Goal: Transaction & Acquisition: Purchase product/service

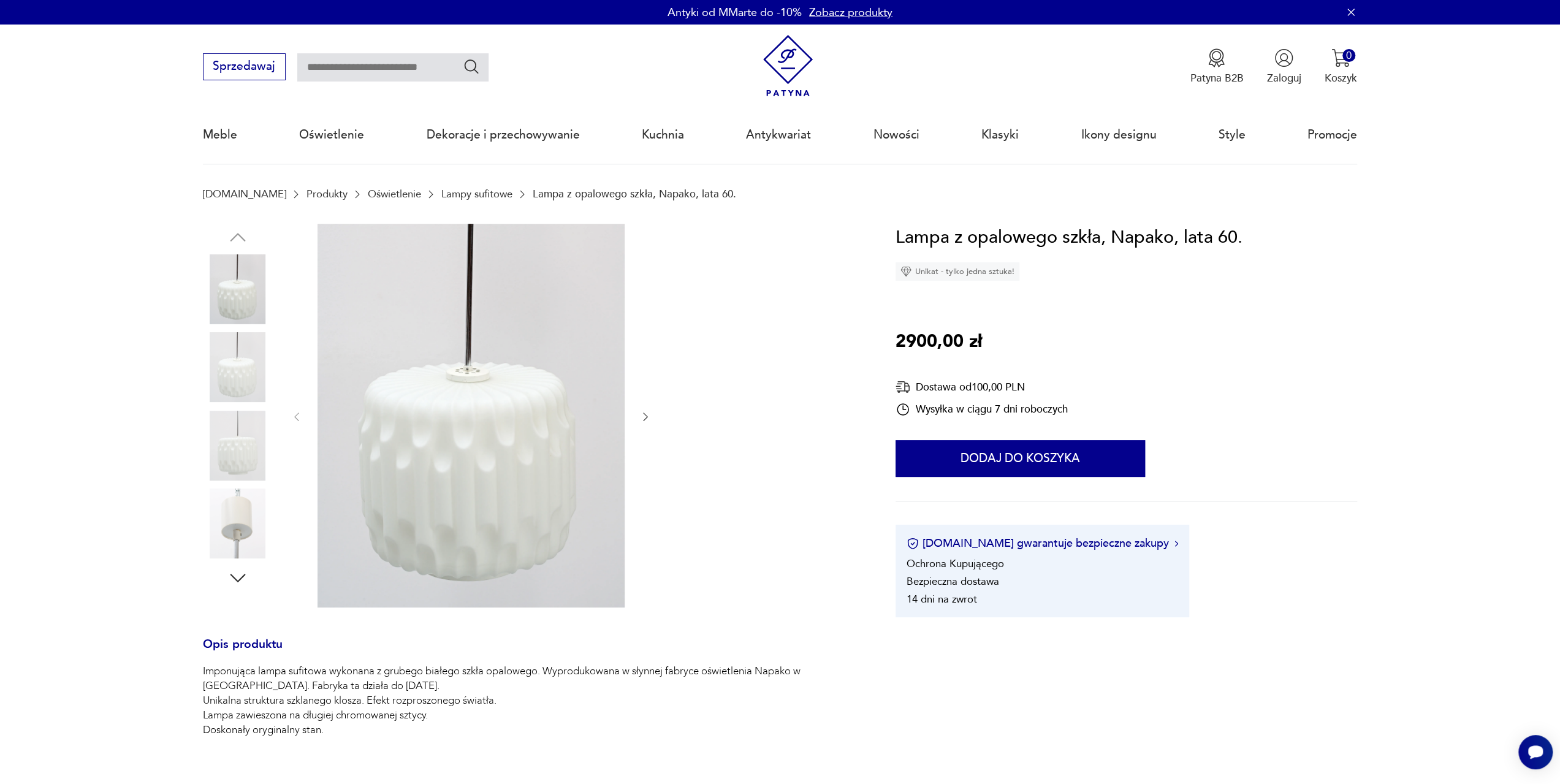
click at [247, 421] on img at bounding box center [238, 446] width 70 height 70
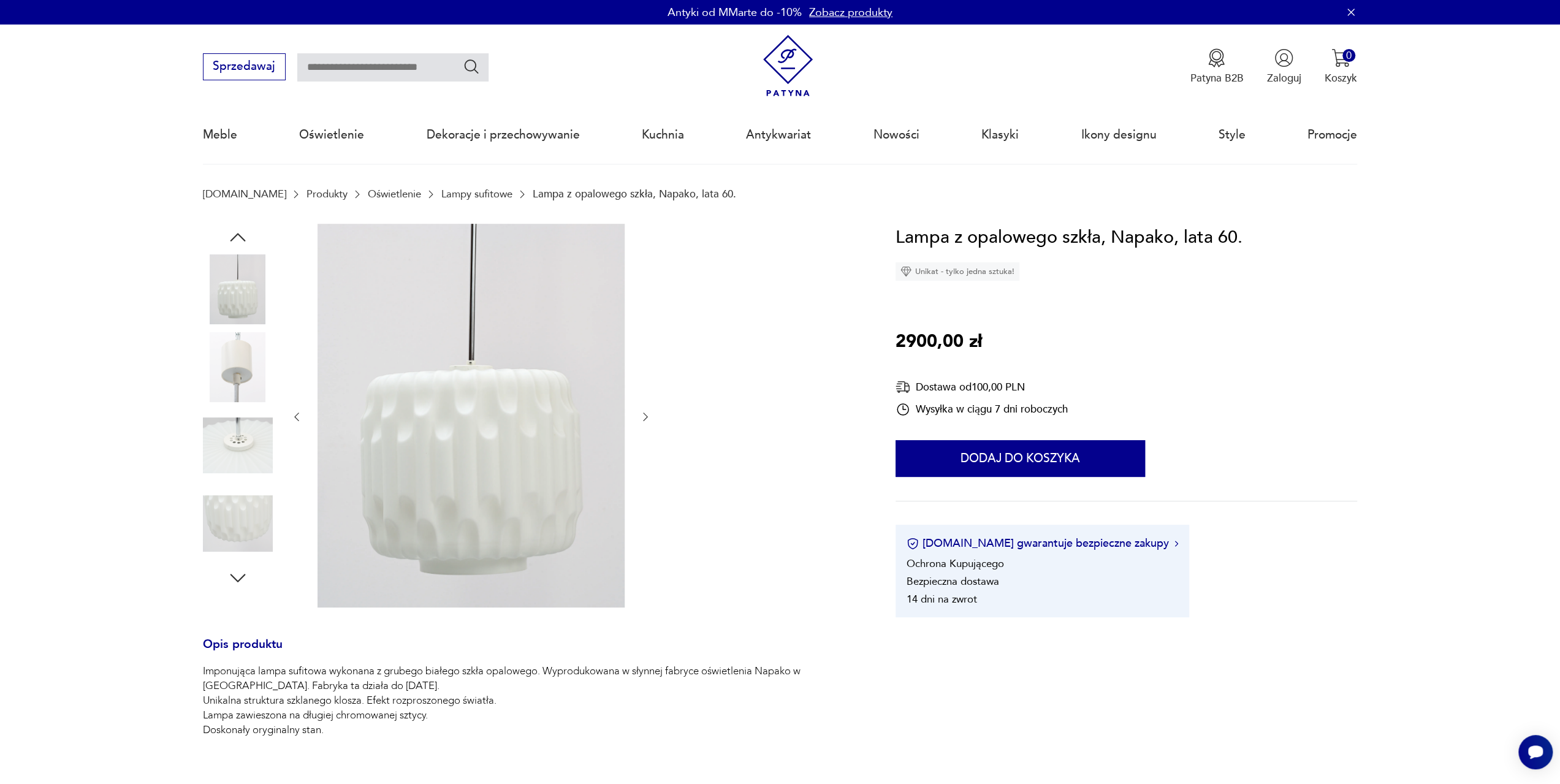
click at [262, 372] on img at bounding box center [238, 367] width 70 height 70
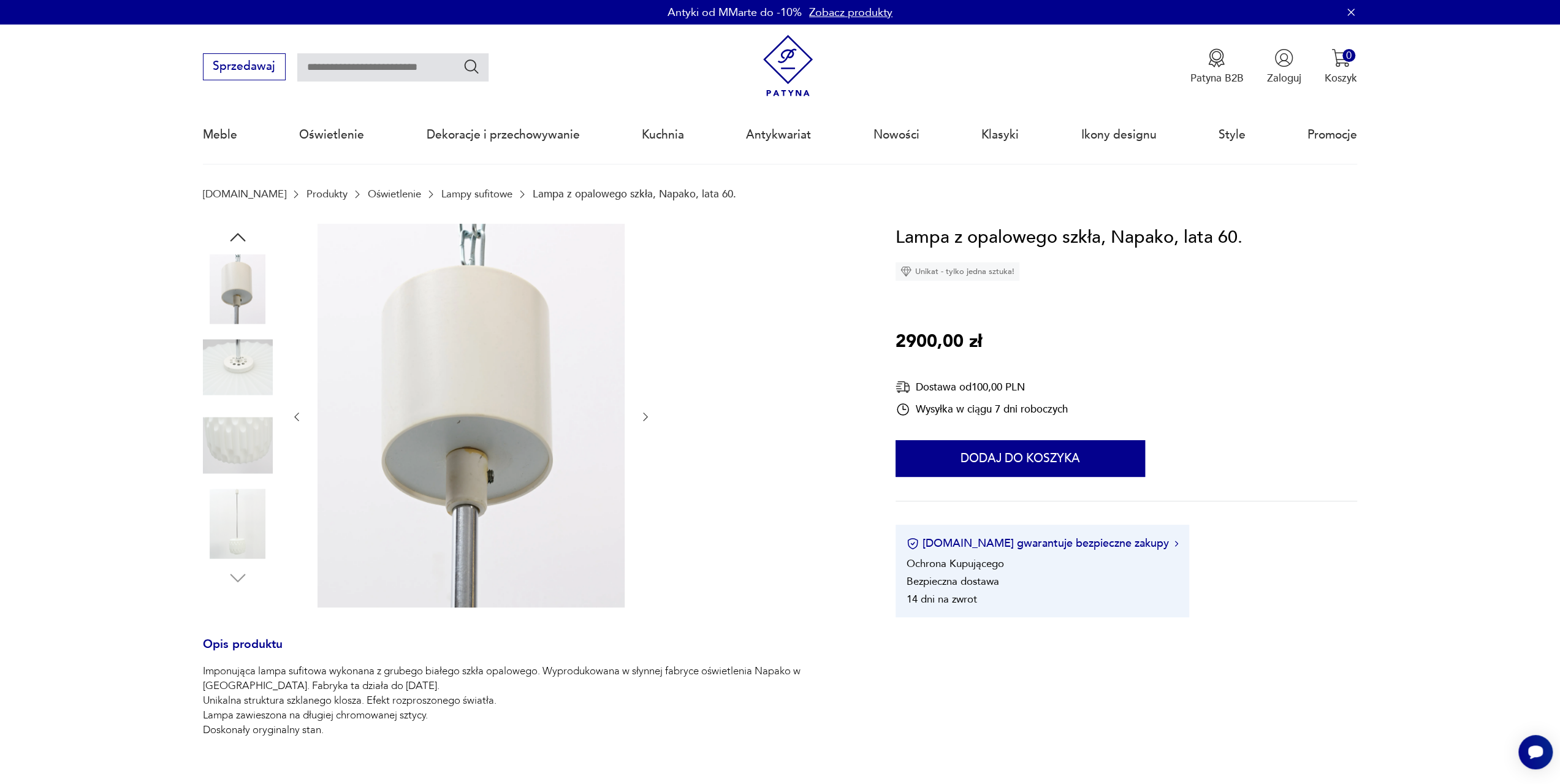
click at [211, 516] on img at bounding box center [238, 523] width 70 height 70
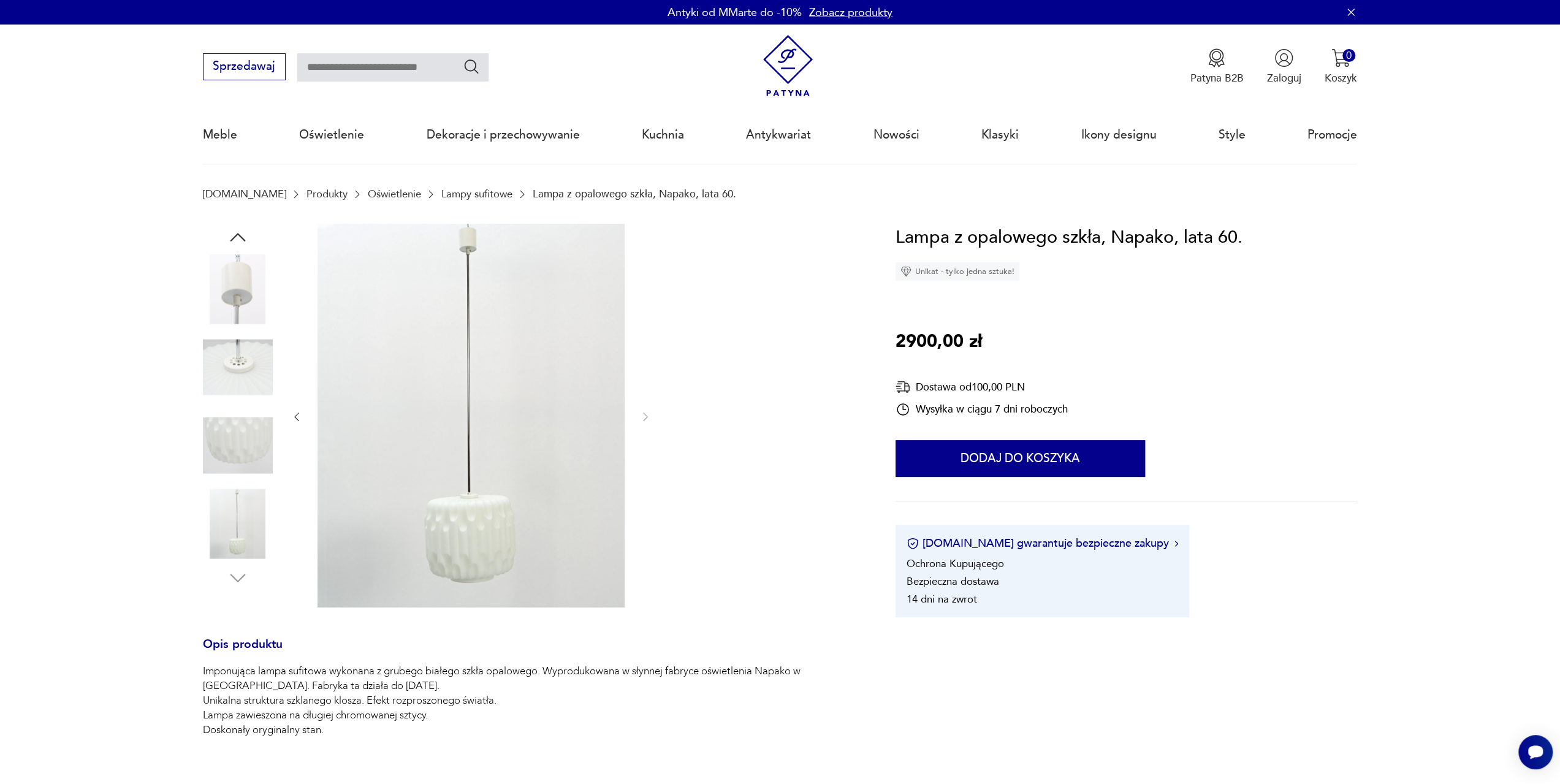
click at [223, 425] on img at bounding box center [238, 446] width 70 height 70
